Goal: Task Accomplishment & Management: Manage account settings

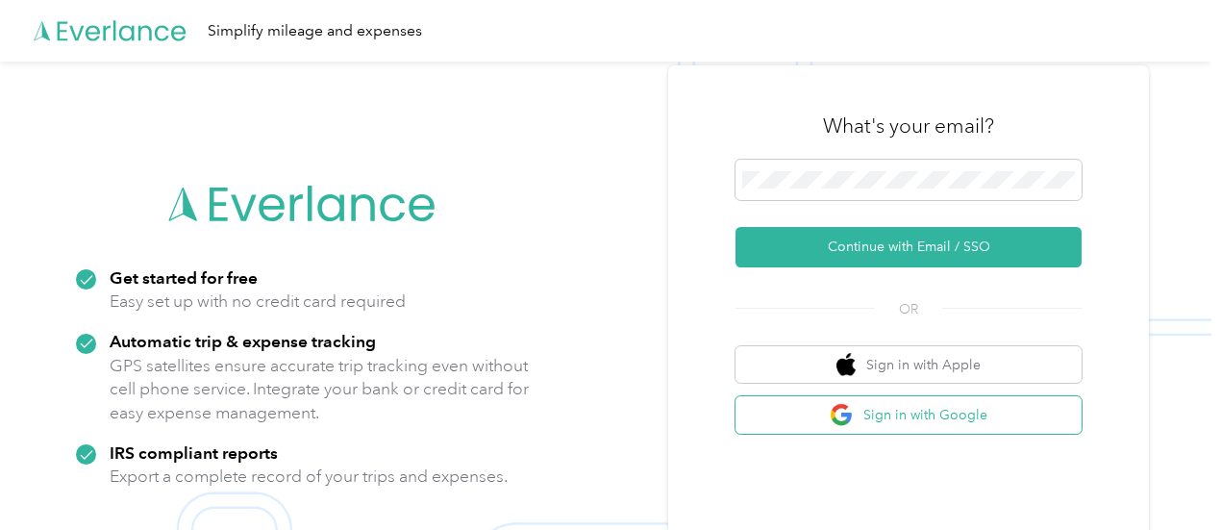
click at [961, 418] on button "Sign in with Google" at bounding box center [909, 415] width 346 height 38
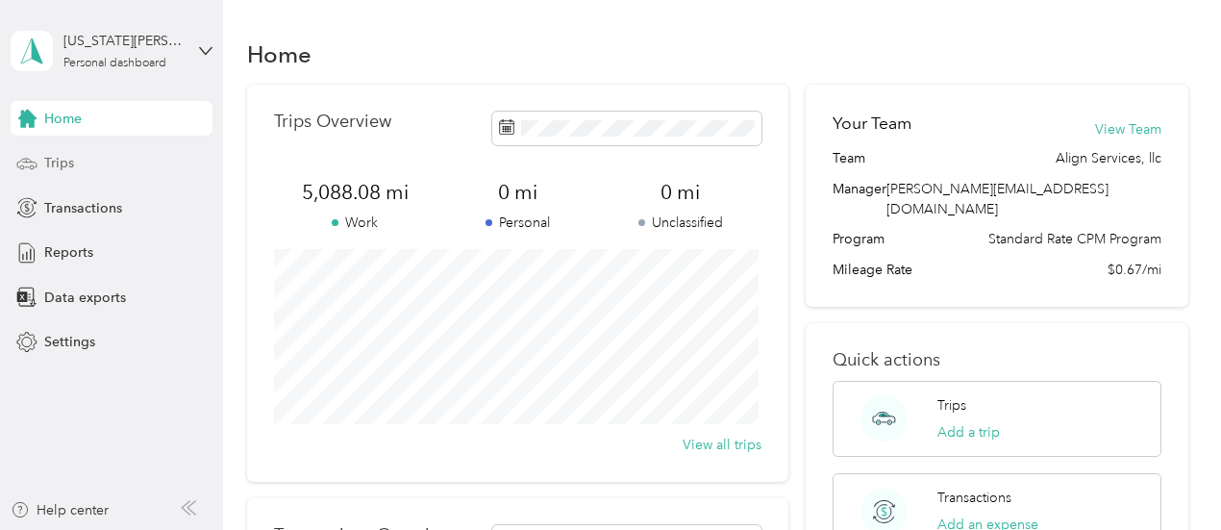
click at [54, 167] on span "Trips" at bounding box center [59, 163] width 30 height 20
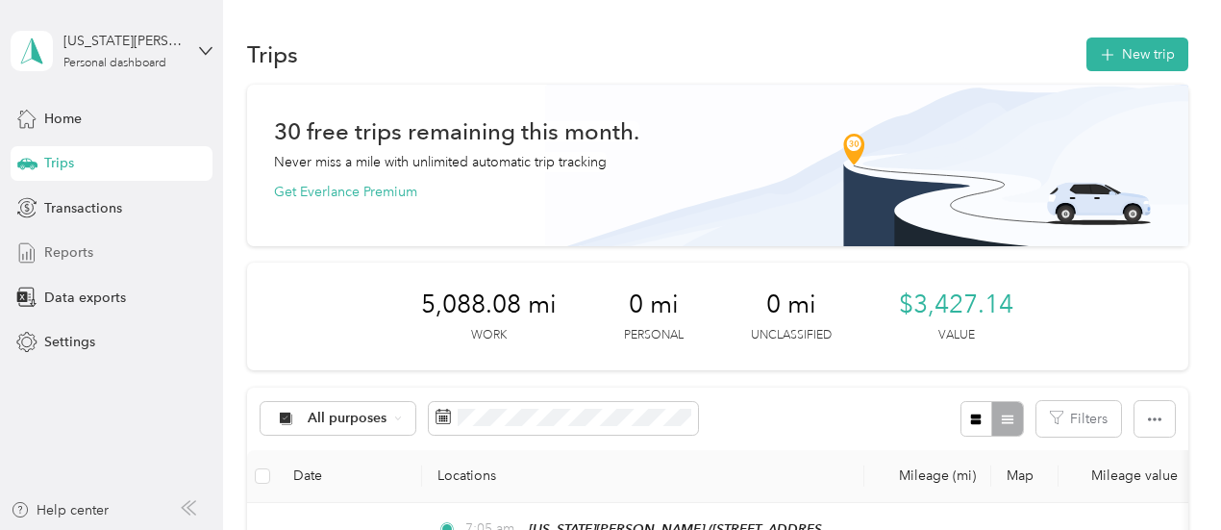
click at [71, 253] on span "Reports" at bounding box center [68, 252] width 49 height 20
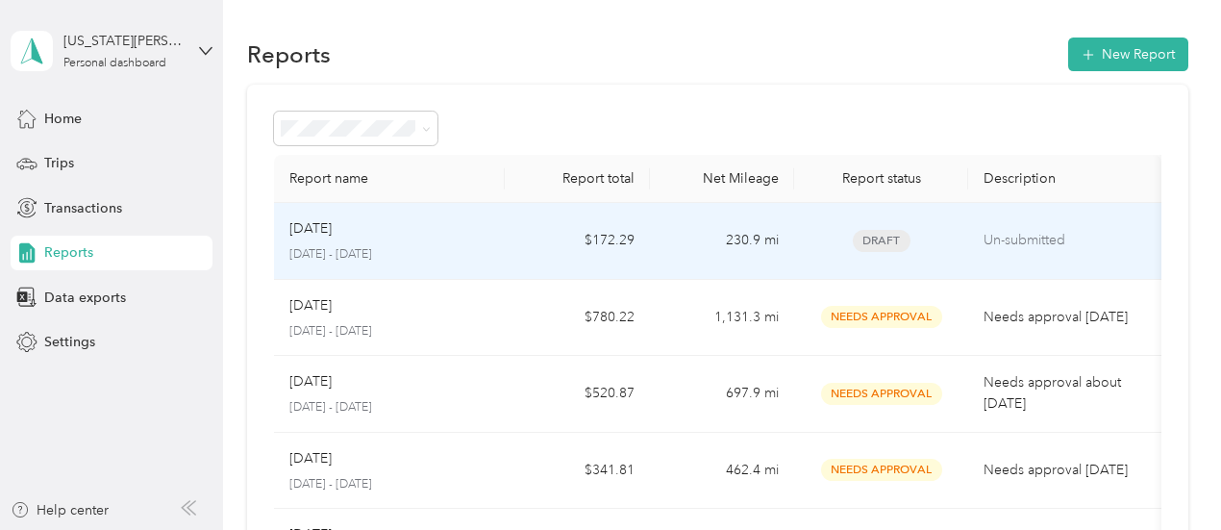
click at [372, 259] on p "[DATE] - [DATE]" at bounding box center [389, 254] width 201 height 17
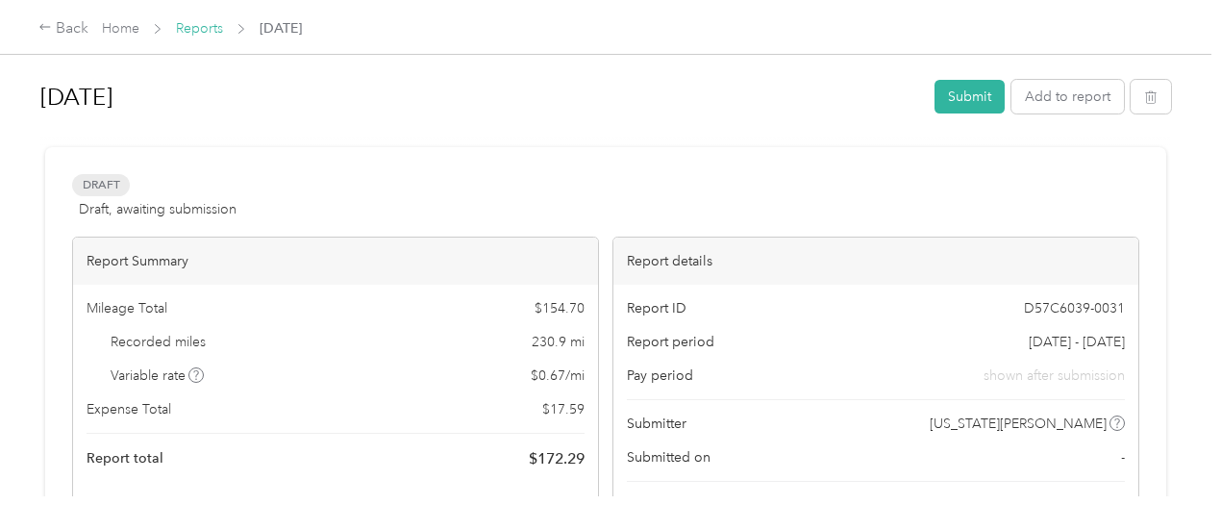
click at [219, 29] on link "Reports" at bounding box center [199, 28] width 47 height 16
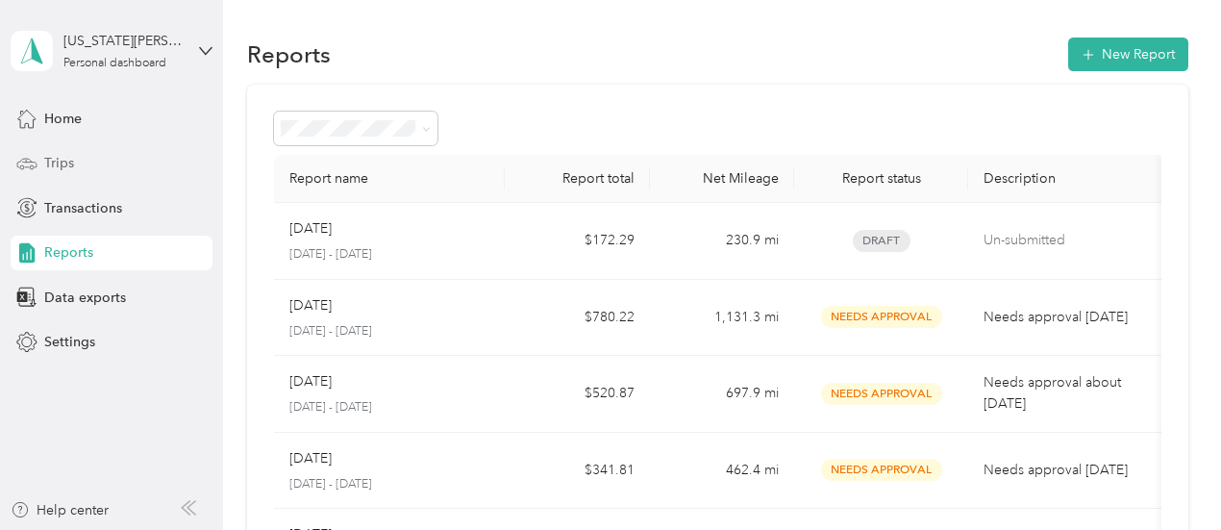
click at [56, 161] on span "Trips" at bounding box center [59, 163] width 30 height 20
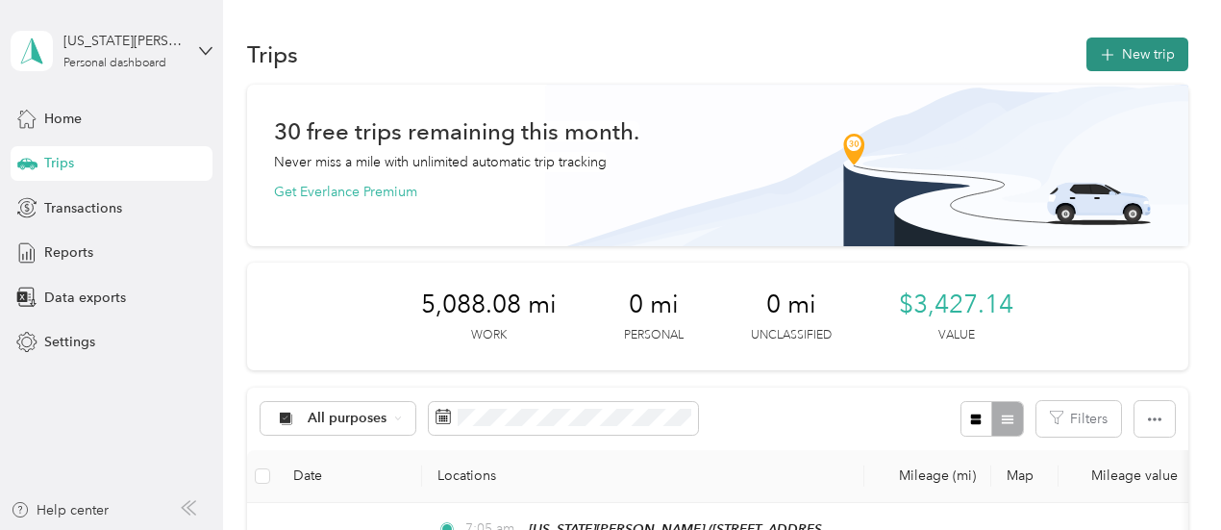
click at [1140, 50] on button "New trip" at bounding box center [1138, 55] width 102 height 34
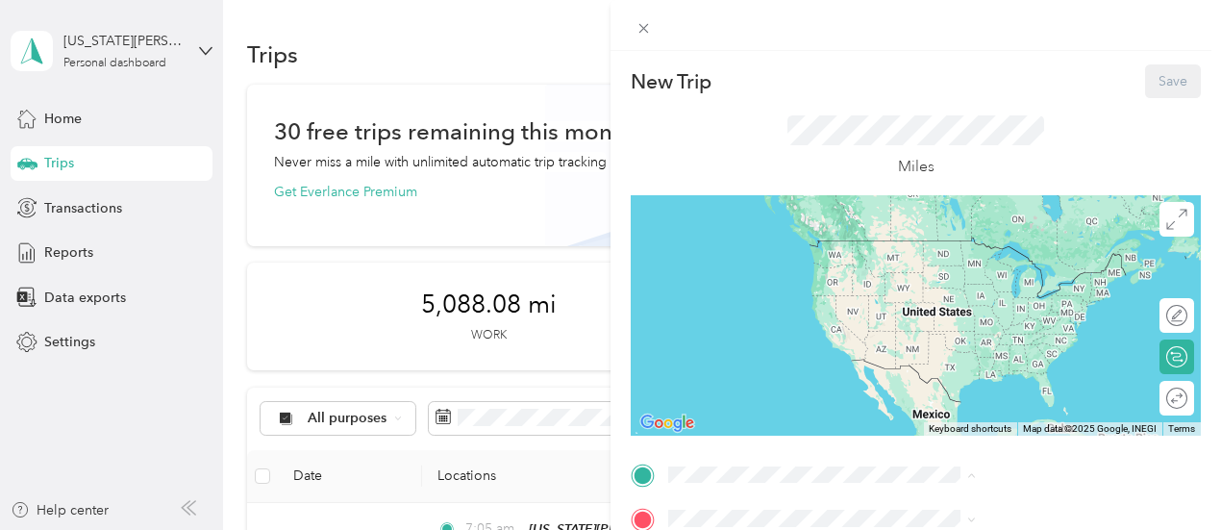
click at [948, 274] on span "[STREET_ADDRESS][PERSON_NAME]" at bounding box center [1022, 269] width 229 height 16
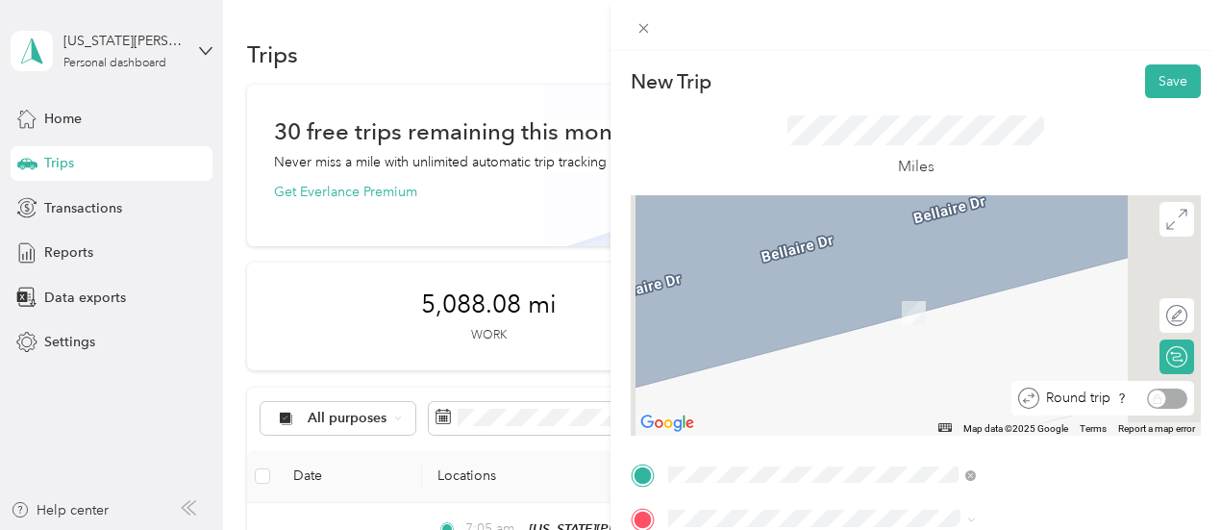
click at [1162, 403] on div "Round trip" at bounding box center [1114, 399] width 148 height 20
click at [1160, 391] on div "Round trip" at bounding box center [1114, 399] width 148 height 20
click at [1144, 396] on div "Round trip" at bounding box center [1114, 399] width 148 height 20
click at [1170, 397] on div "Round trip" at bounding box center [1114, 399] width 148 height 20
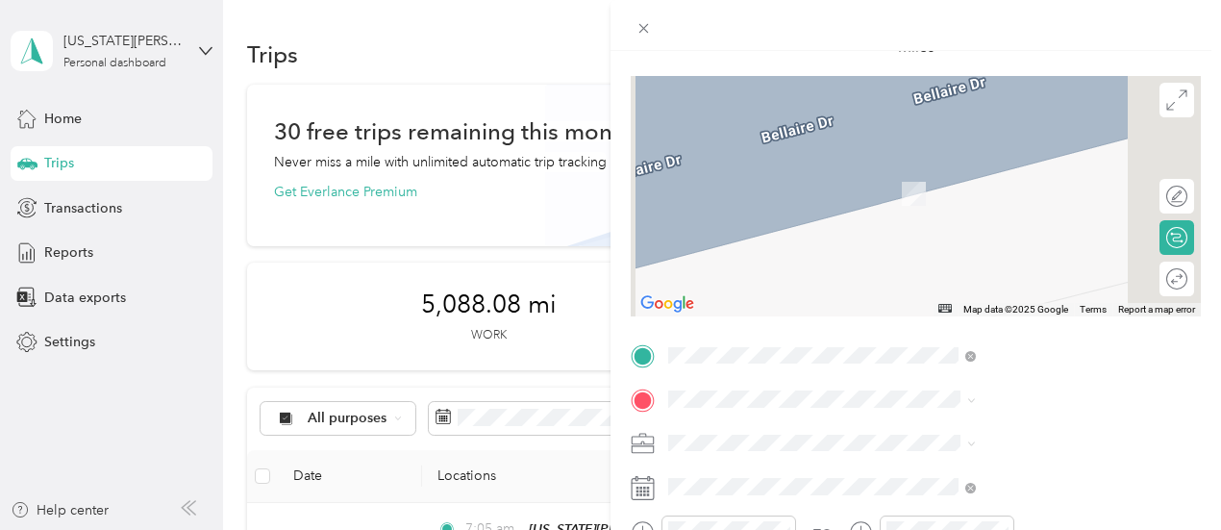
scroll to position [121, 0]
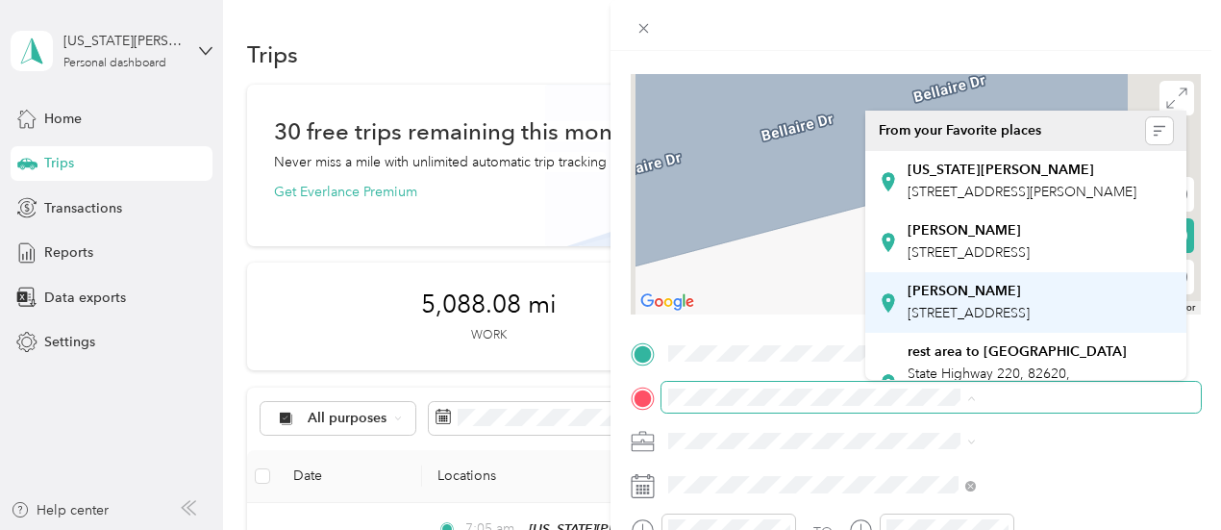
click at [915, 529] on div "New Trip Save This trip cannot be edited because it is either under review, app…" at bounding box center [606, 530] width 1212 height 0
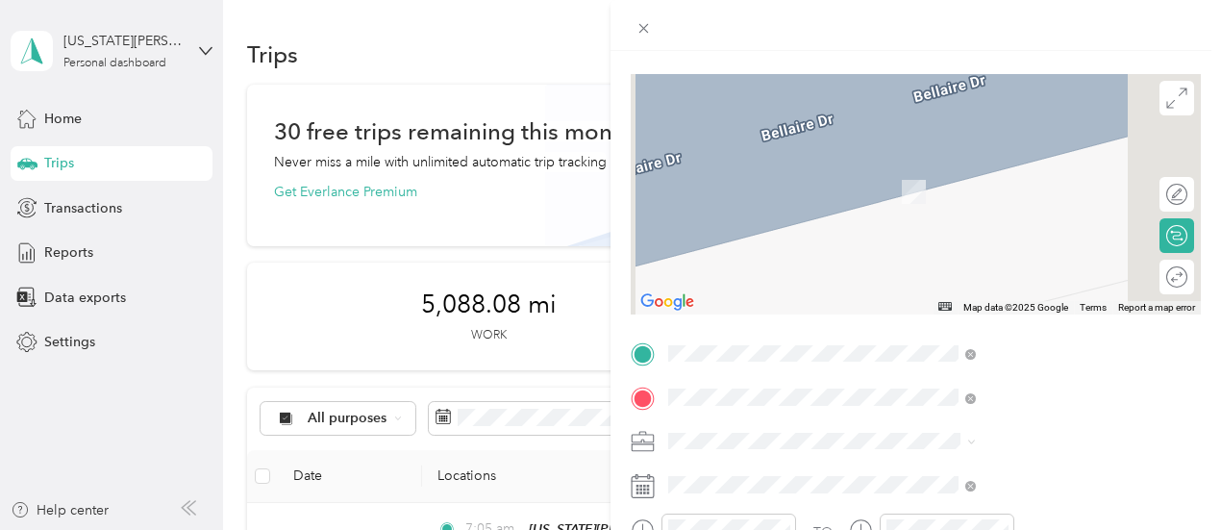
click at [952, 200] on span "[STREET_ADDRESS]" at bounding box center [969, 192] width 122 height 16
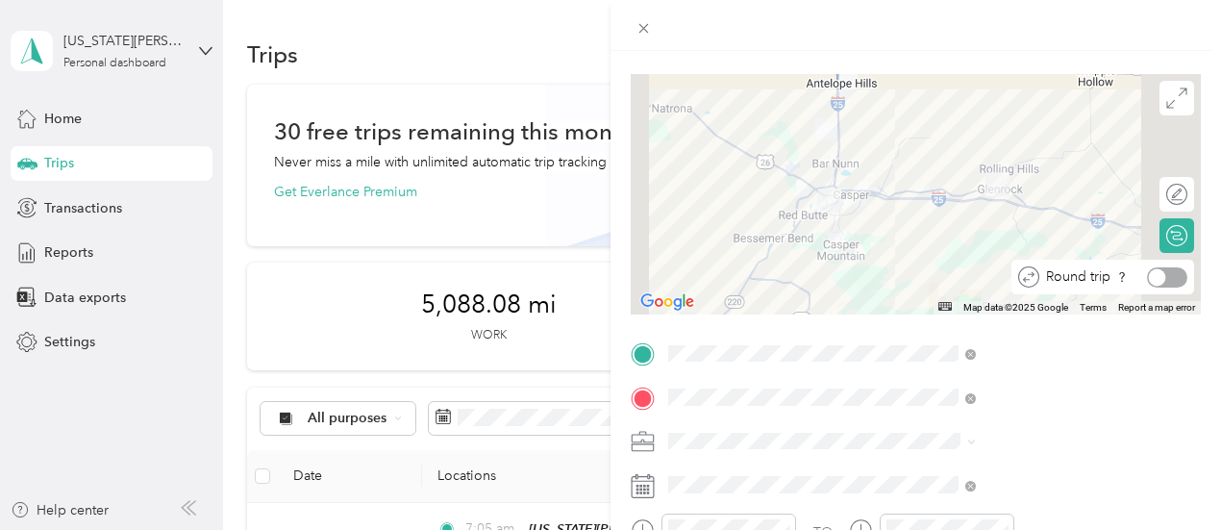
click at [1160, 282] on div at bounding box center [1167, 277] width 40 height 20
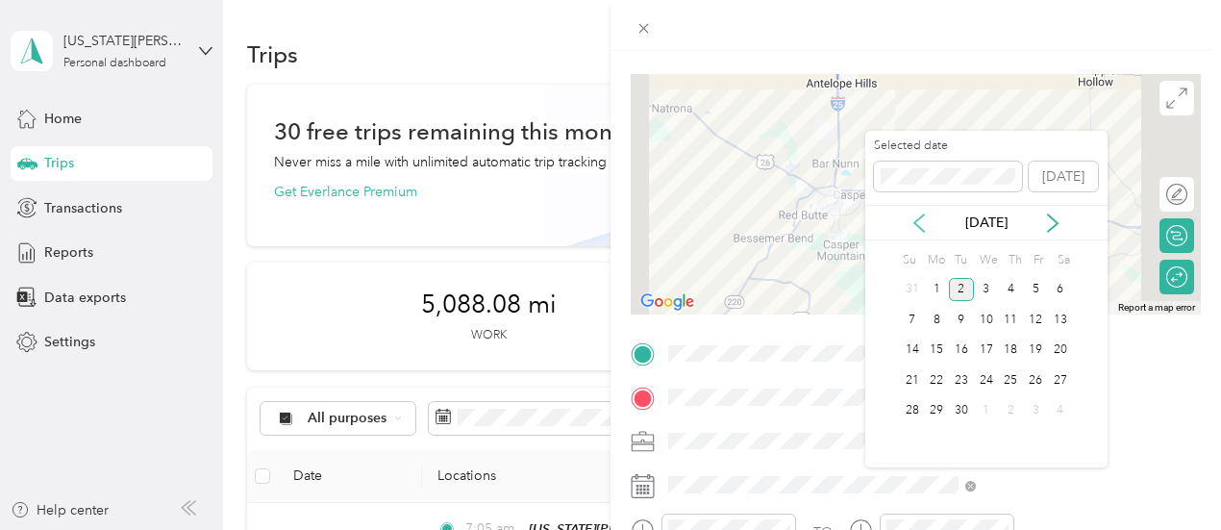
click at [917, 228] on icon at bounding box center [919, 222] width 19 height 19
click at [1035, 318] on div "8" at bounding box center [1035, 320] width 25 height 24
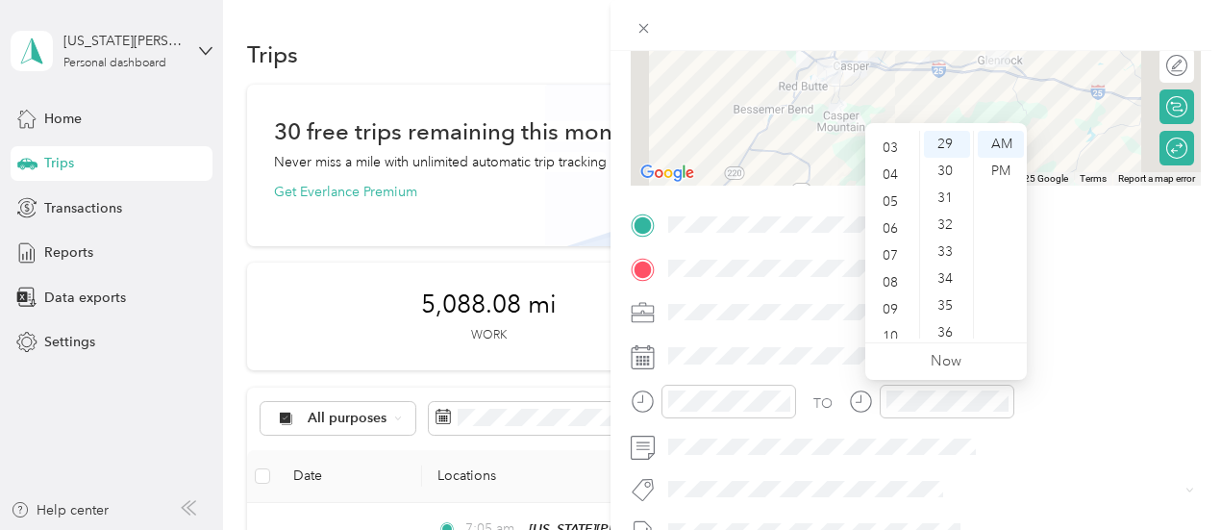
scroll to position [38, 0]
click at [892, 181] on div "03" at bounding box center [892, 186] width 46 height 27
click at [996, 178] on div "PM" at bounding box center [1001, 171] width 46 height 27
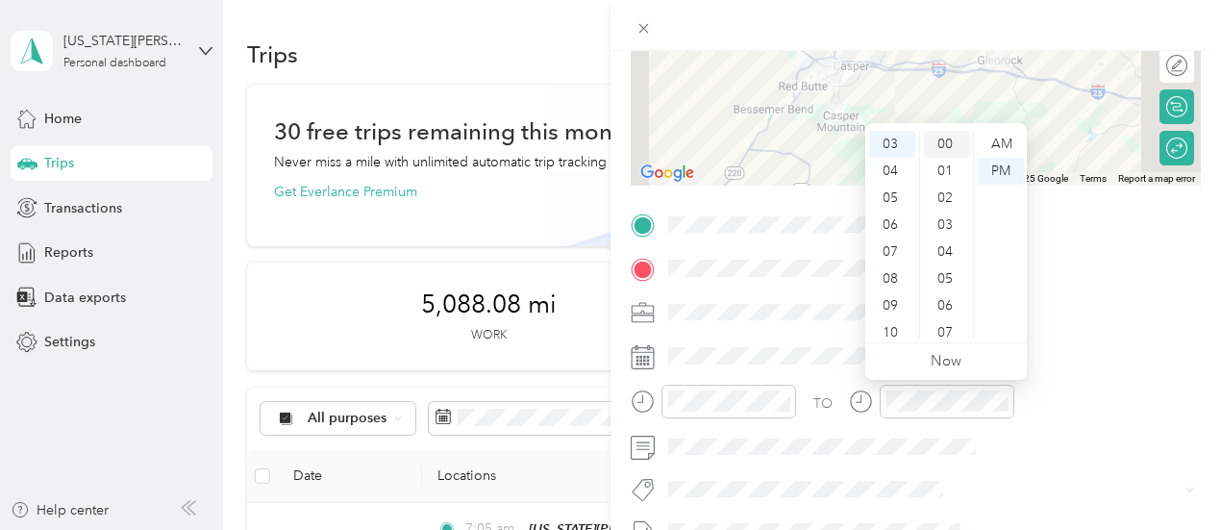
click at [951, 141] on div "00" at bounding box center [947, 144] width 46 height 27
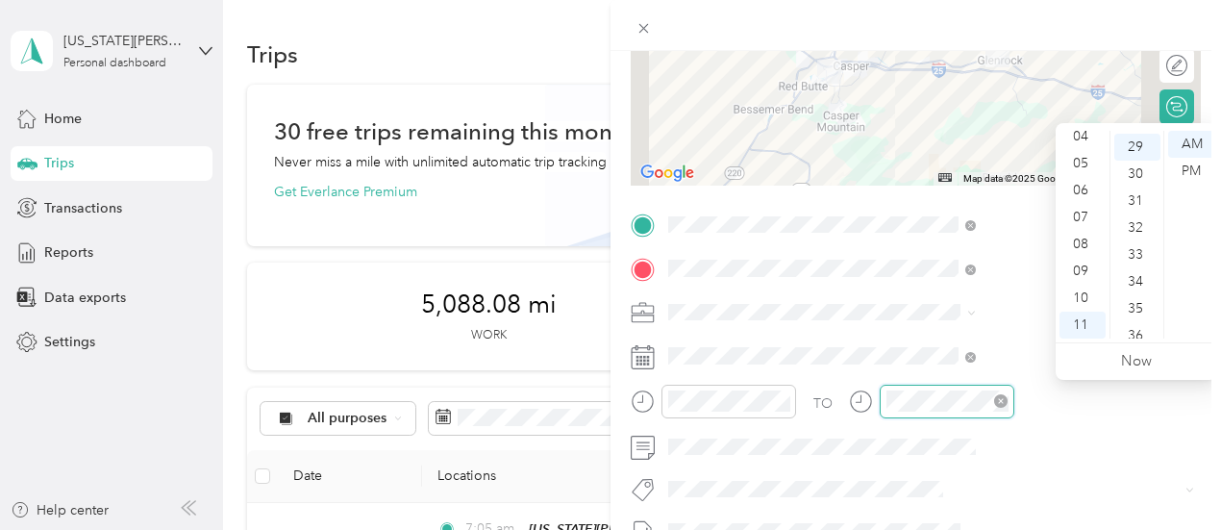
scroll to position [781, 0]
click at [1081, 133] on div "04" at bounding box center [1083, 136] width 46 height 27
click at [1139, 328] on div "36" at bounding box center [1138, 332] width 46 height 27
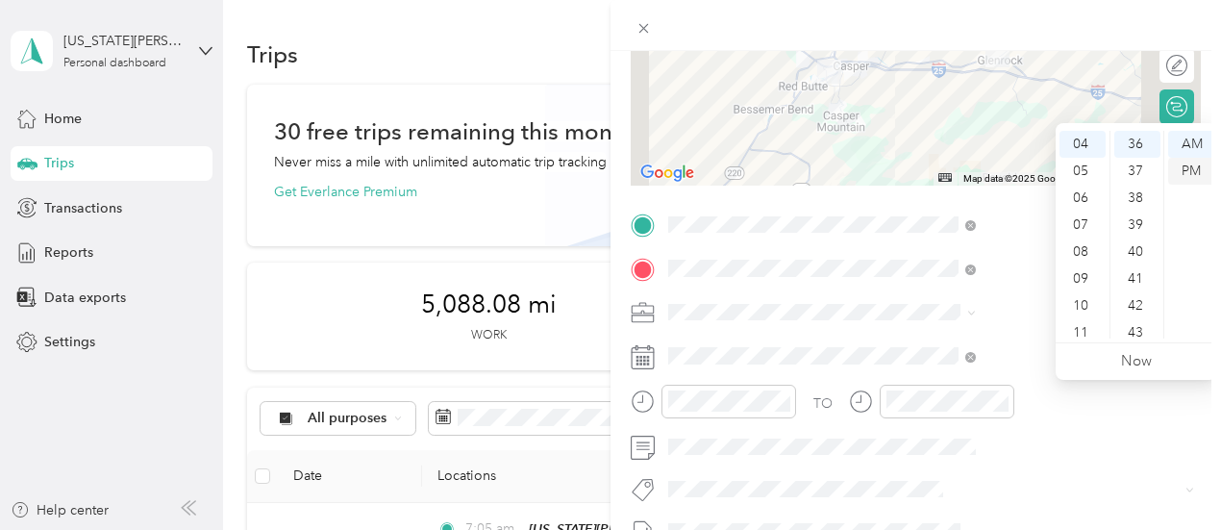
click at [1194, 174] on div "PM" at bounding box center [1191, 171] width 46 height 27
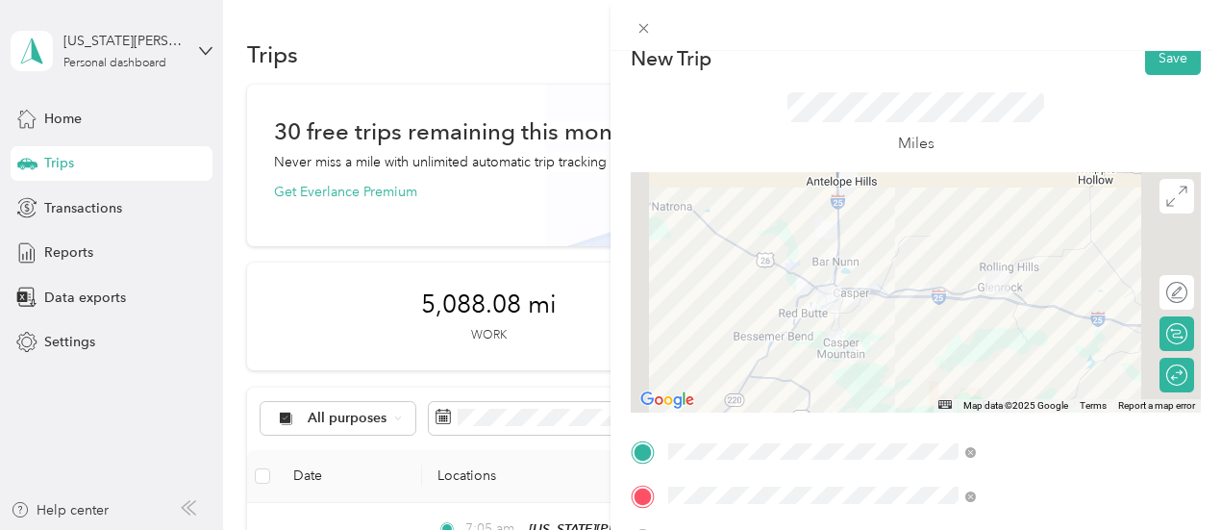
scroll to position [0, 0]
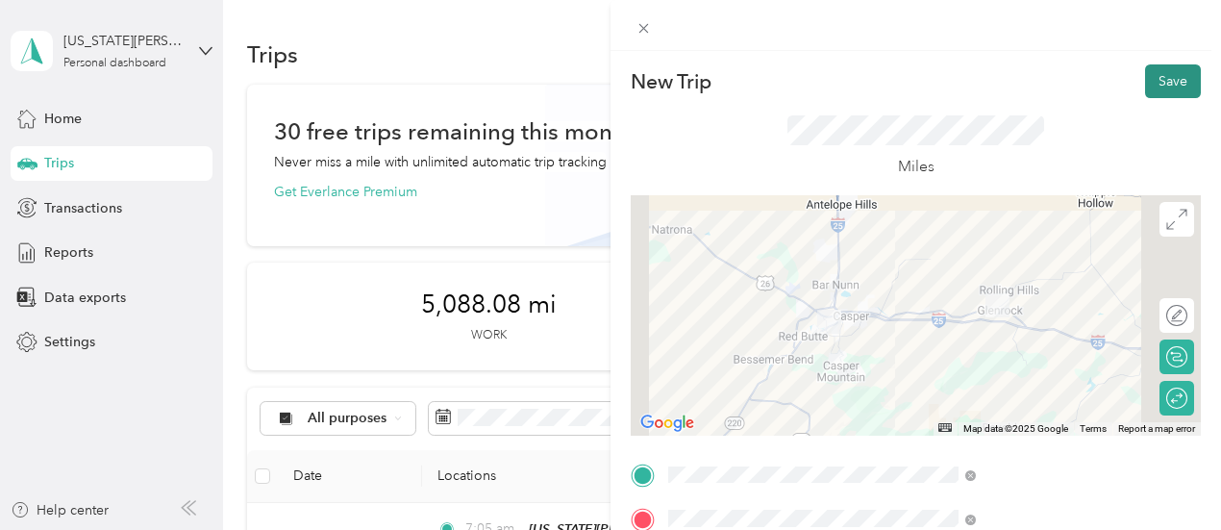
click at [1177, 70] on button "Save" at bounding box center [1173, 81] width 56 height 34
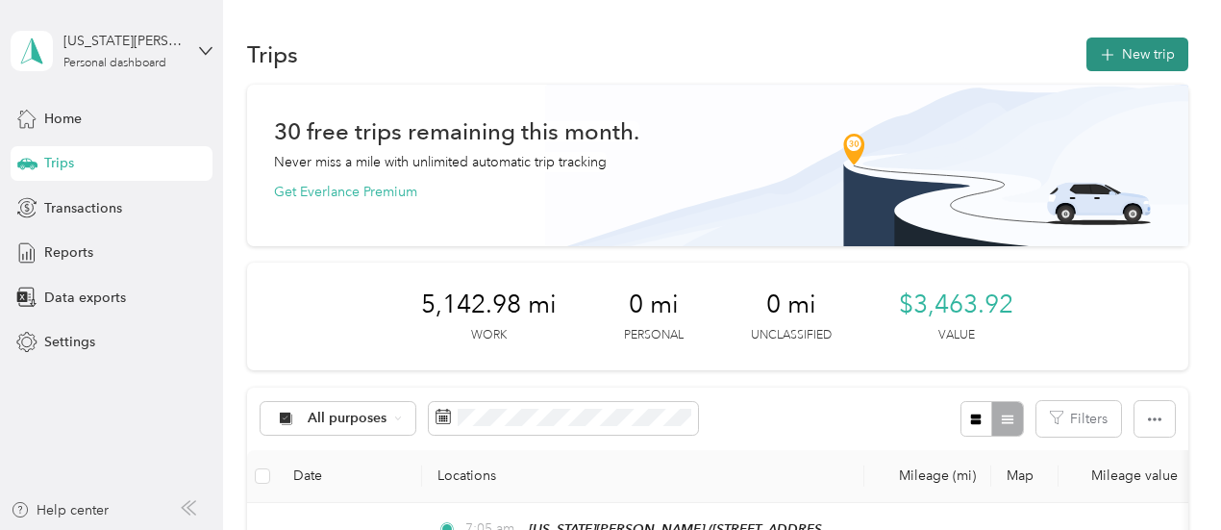
click at [1118, 49] on button "New trip" at bounding box center [1138, 55] width 102 height 34
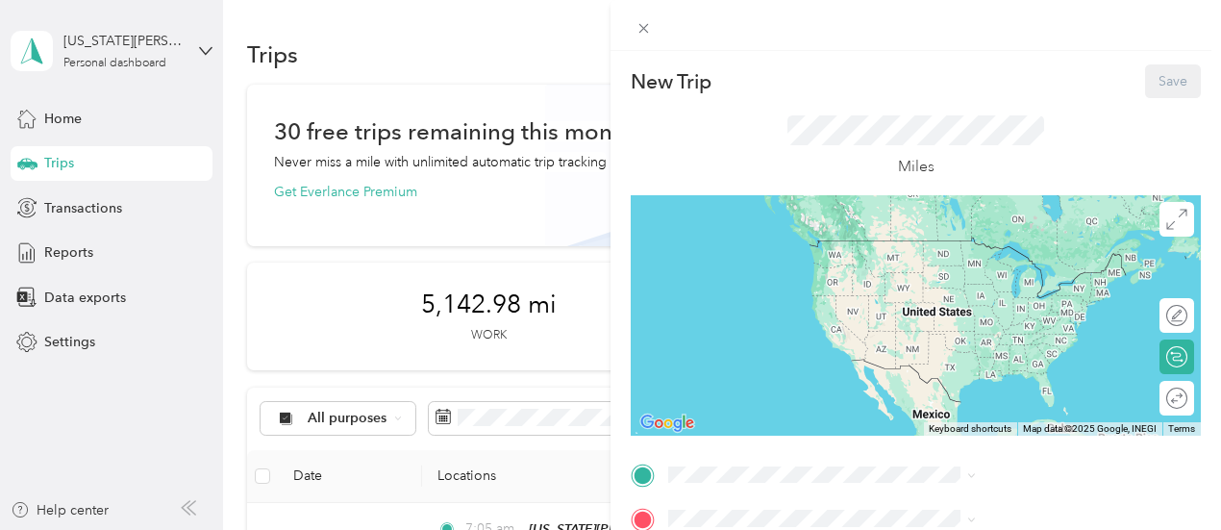
click at [933, 264] on span "[STREET_ADDRESS][PERSON_NAME]" at bounding box center [1022, 263] width 229 height 16
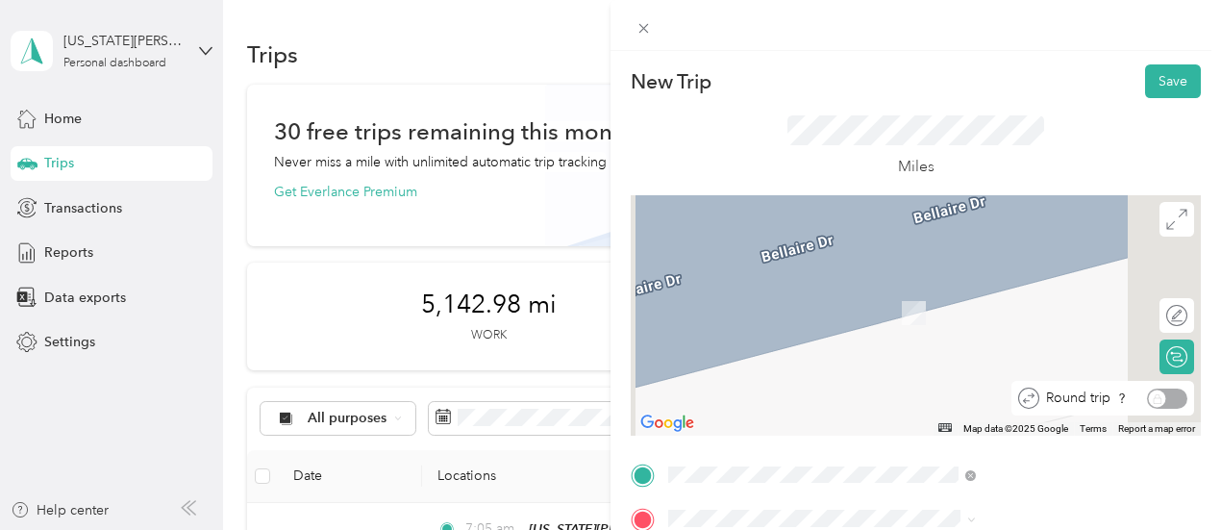
click at [1165, 399] on div "Round trip" at bounding box center [1114, 399] width 148 height 20
click at [1146, 394] on div "Round trip" at bounding box center [1114, 399] width 148 height 20
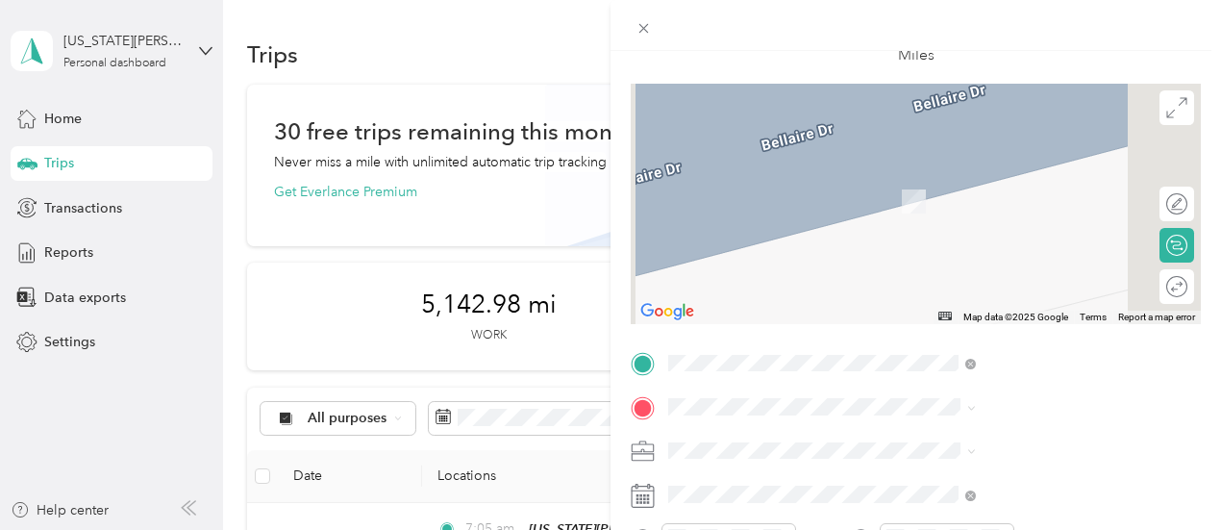
scroll to position [125, 0]
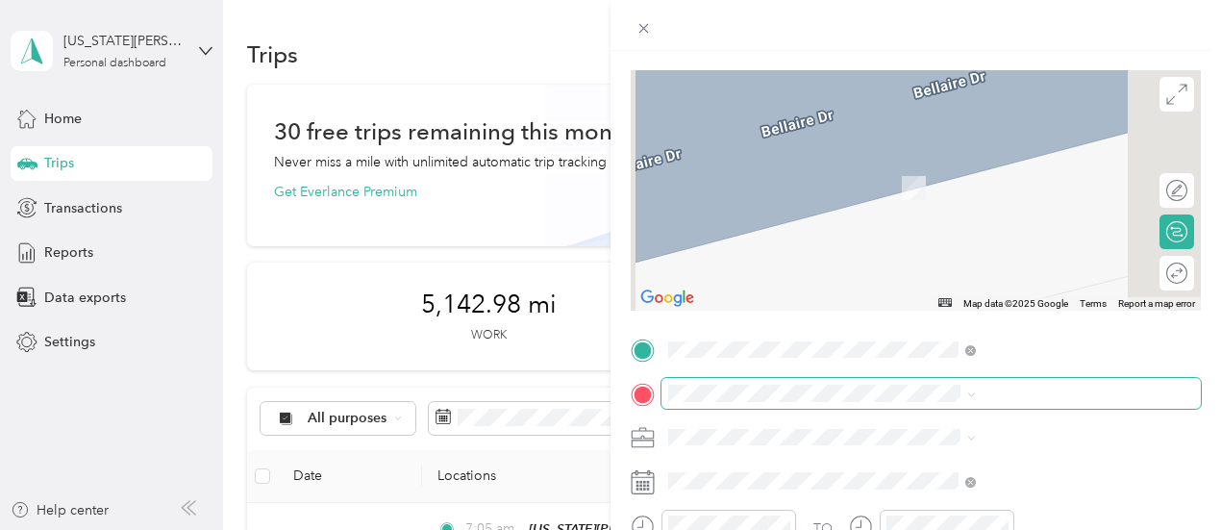
click at [925, 402] on span at bounding box center [931, 393] width 539 height 31
click at [946, 470] on span "[STREET_ADDRESS][PERSON_NAME][US_STATE]" at bounding box center [1040, 471] width 264 height 34
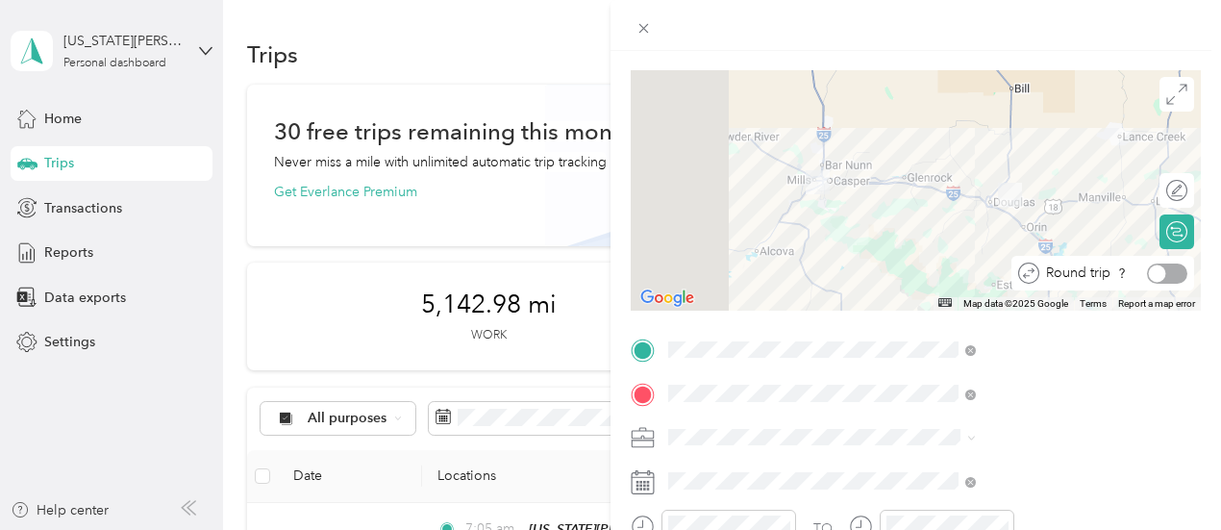
click at [1163, 270] on div at bounding box center [1167, 273] width 40 height 20
click at [652, 397] on icon at bounding box center [643, 394] width 17 height 17
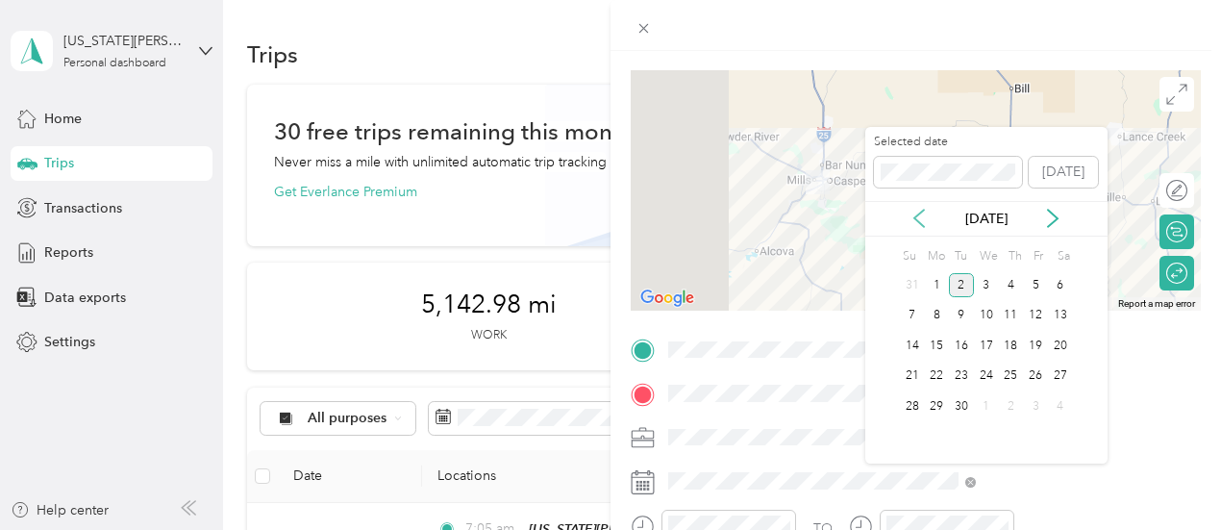
click at [915, 220] on icon at bounding box center [919, 218] width 19 height 19
click at [938, 339] on div "11" at bounding box center [936, 346] width 25 height 24
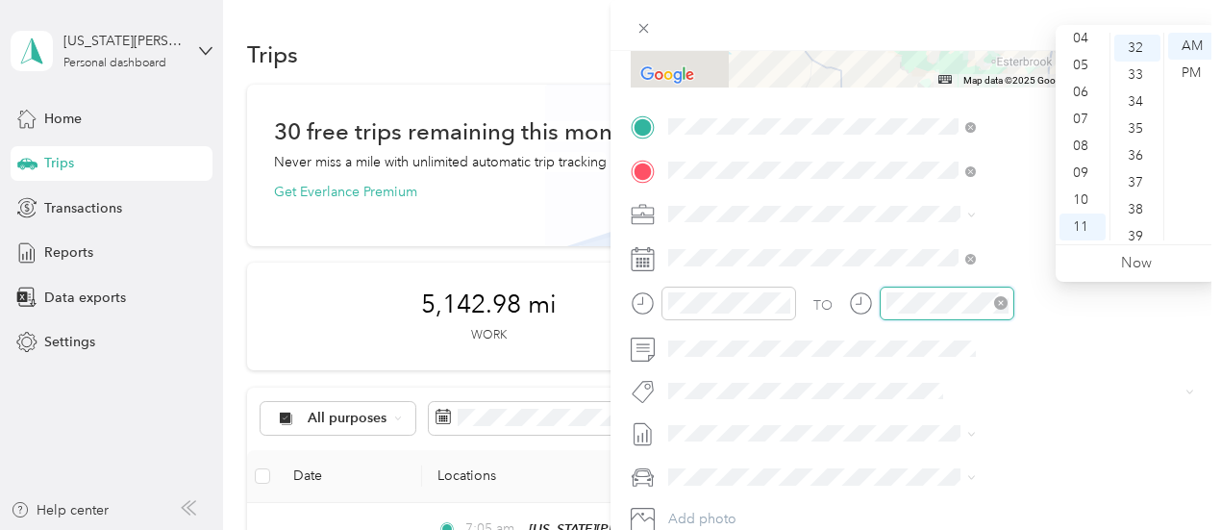
scroll to position [862, 0]
click at [1191, 70] on div "PM" at bounding box center [1191, 73] width 46 height 27
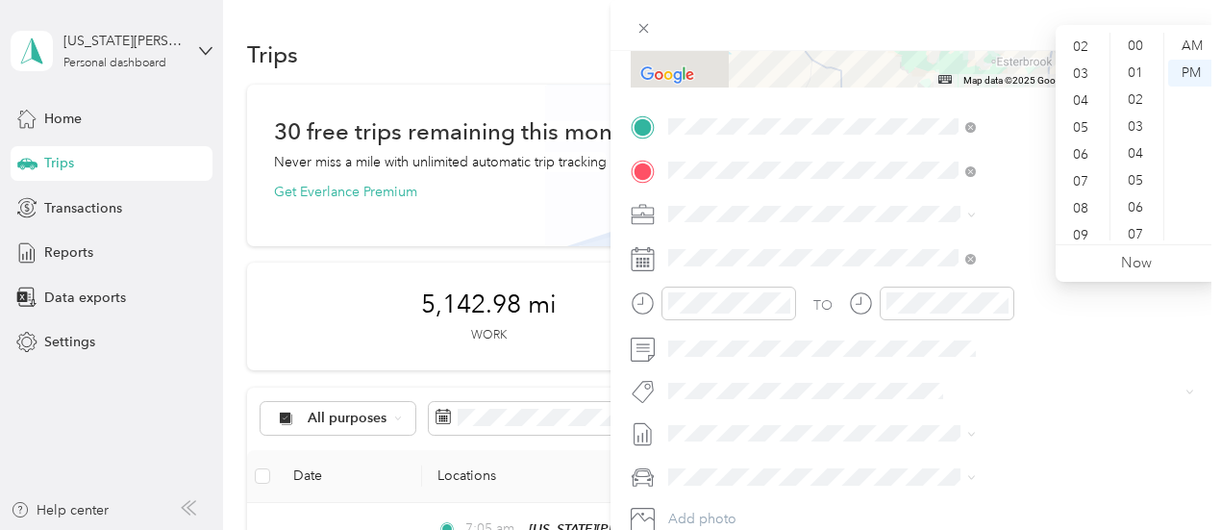
scroll to position [52, 0]
click at [1079, 103] on div "04" at bounding box center [1083, 101] width 46 height 27
click at [1137, 96] on div "34" at bounding box center [1138, 100] width 46 height 27
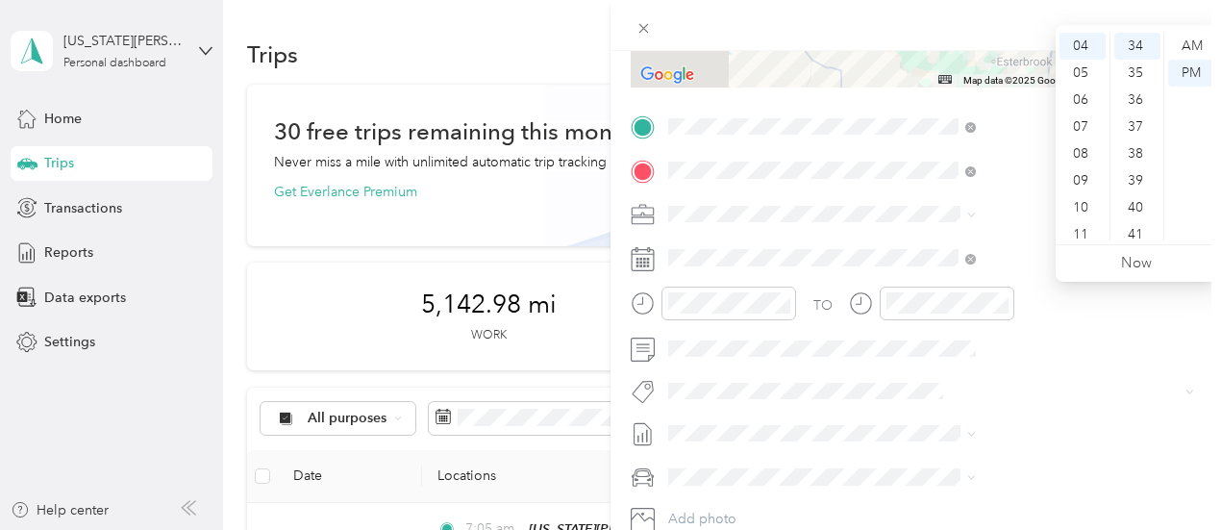
click at [1112, 370] on div "TO Add photo" at bounding box center [916, 344] width 570 height 464
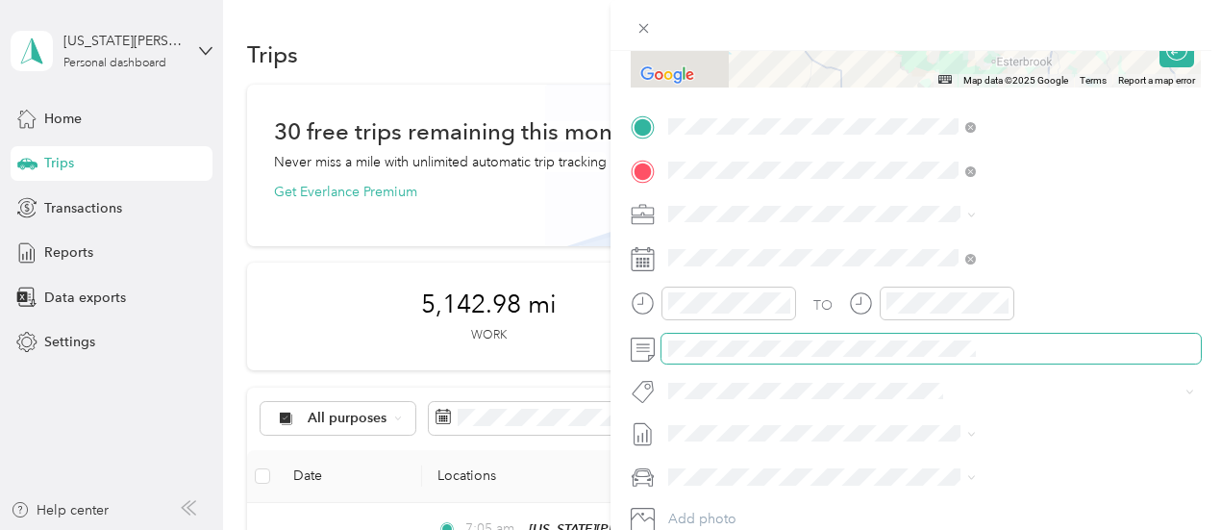
click at [926, 357] on span at bounding box center [931, 349] width 539 height 31
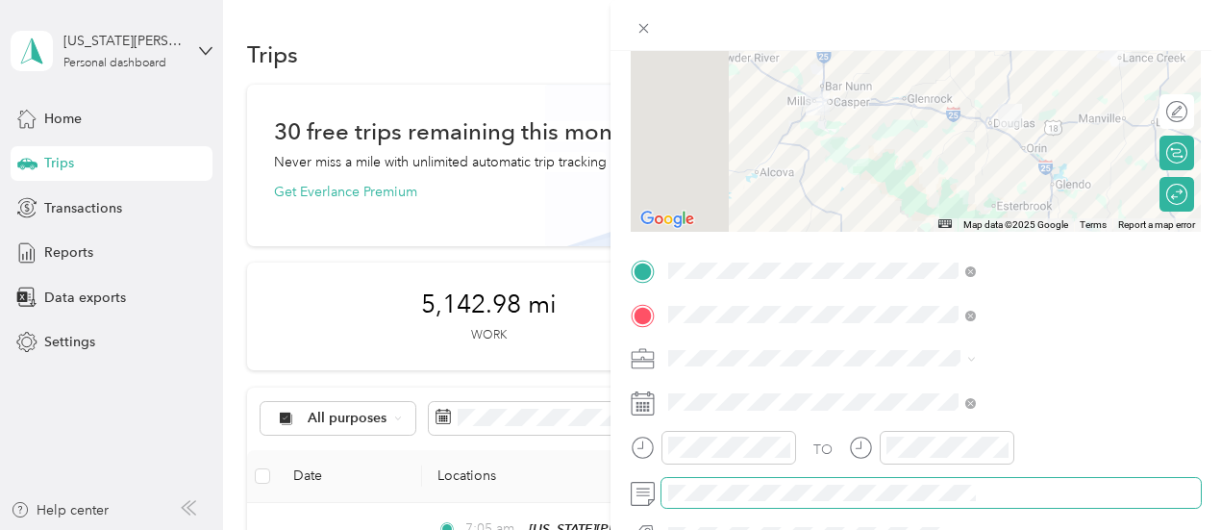
scroll to position [0, 0]
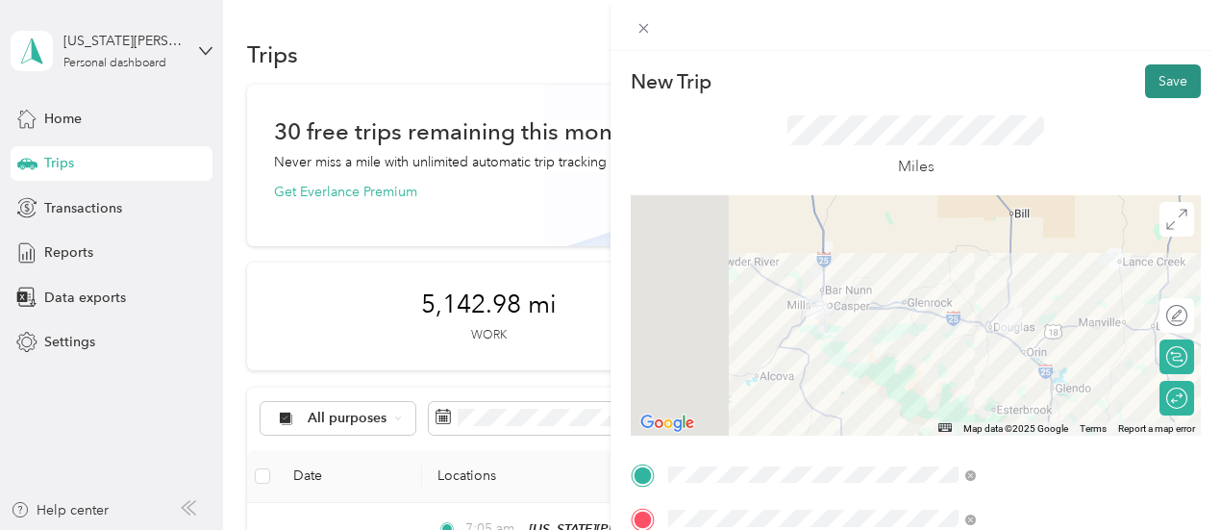
click at [1156, 72] on button "Save" at bounding box center [1173, 81] width 56 height 34
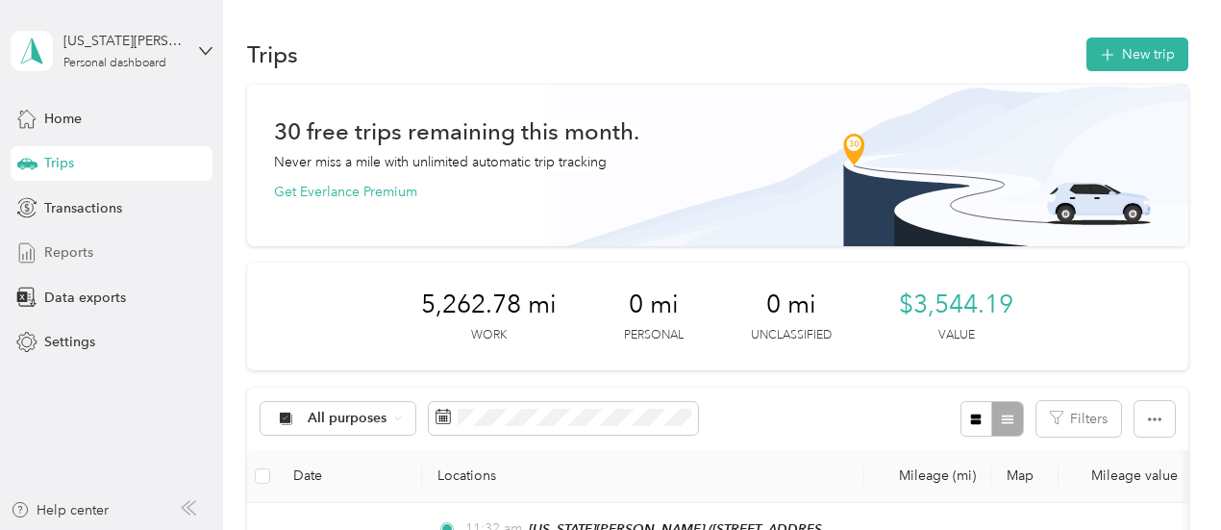
click at [85, 254] on span "Reports" at bounding box center [68, 252] width 49 height 20
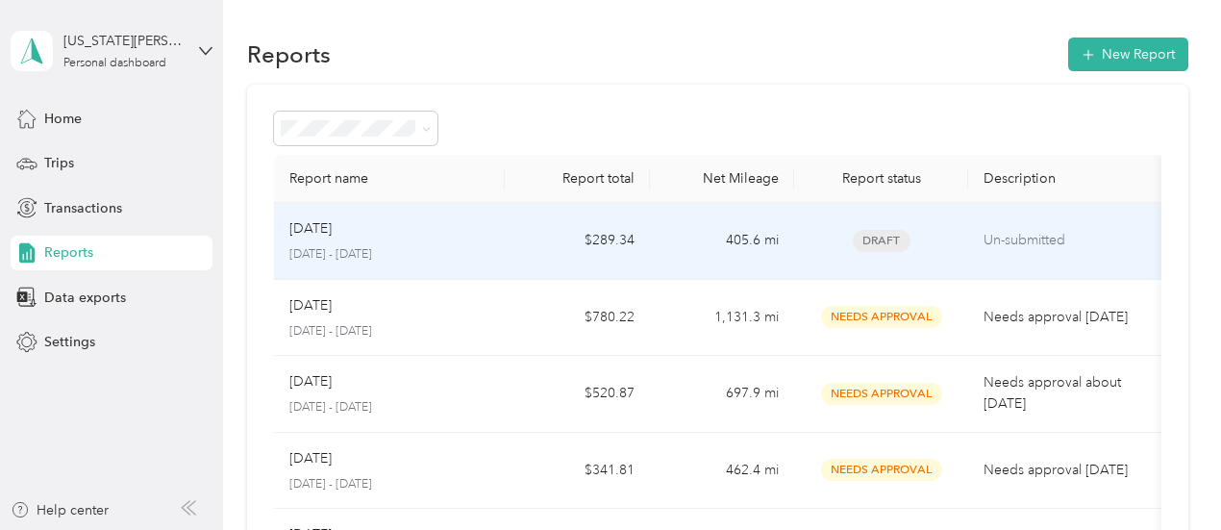
click at [330, 241] on div "Aug [DATE] - [DATE]" at bounding box center [389, 240] width 201 height 45
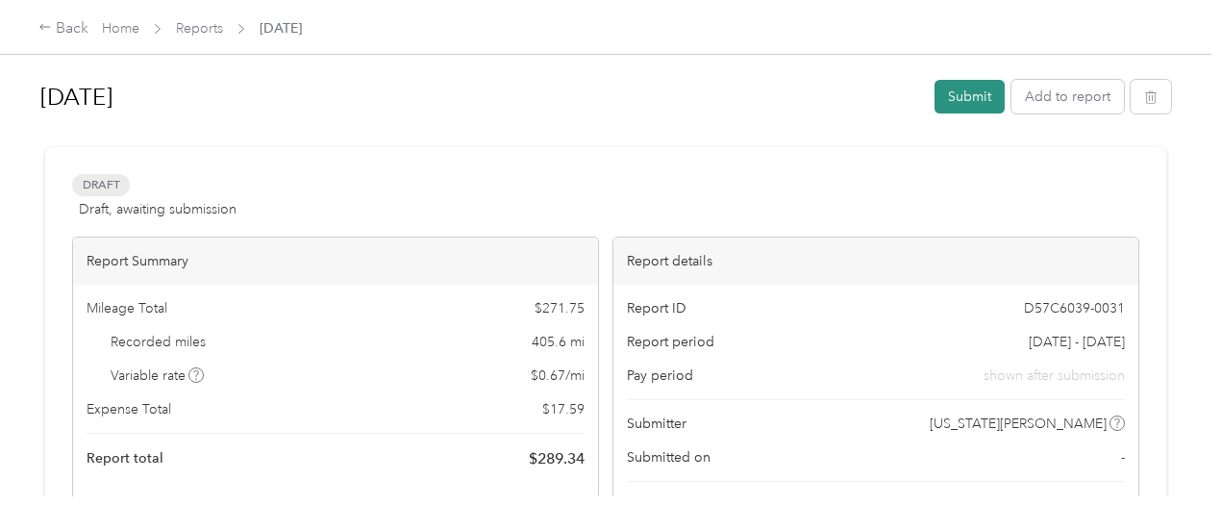
click at [963, 98] on button "Submit" at bounding box center [970, 97] width 70 height 34
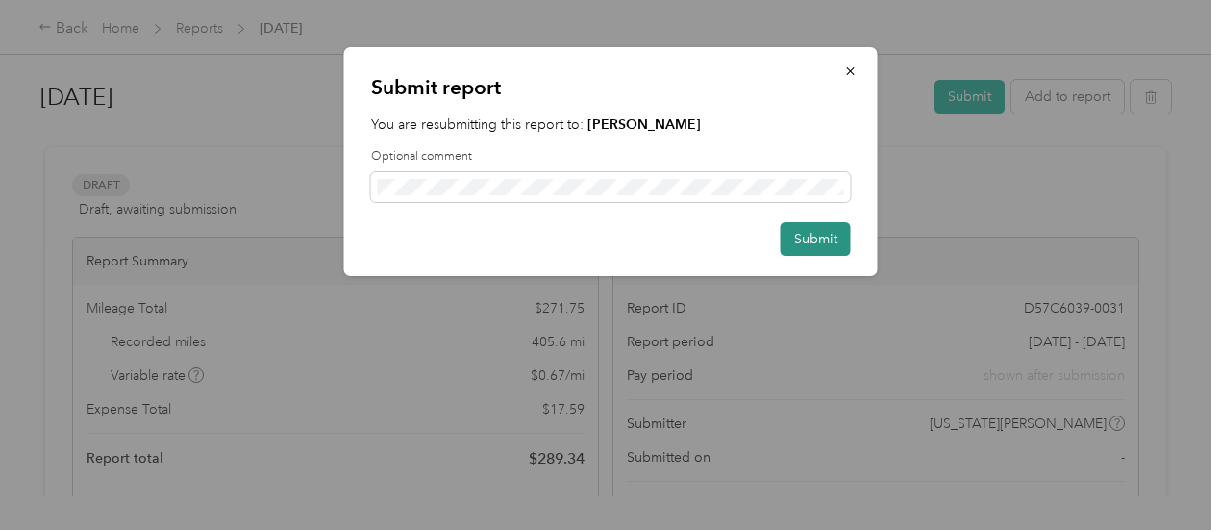
click at [823, 241] on button "Submit" at bounding box center [816, 239] width 70 height 34
